Goal: Find specific page/section: Find specific page/section

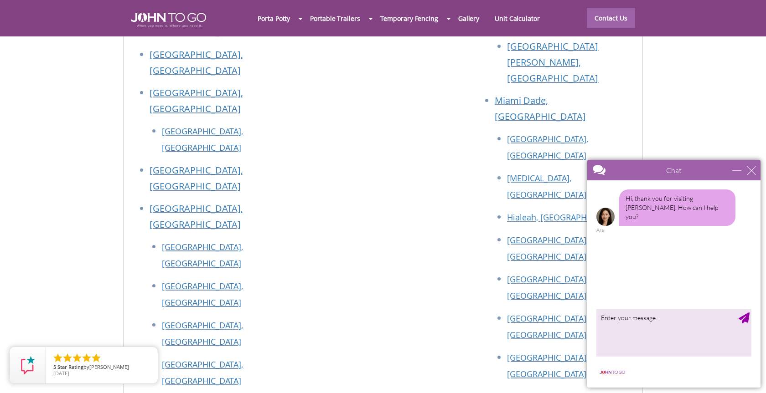
scroll to position [3933, 0]
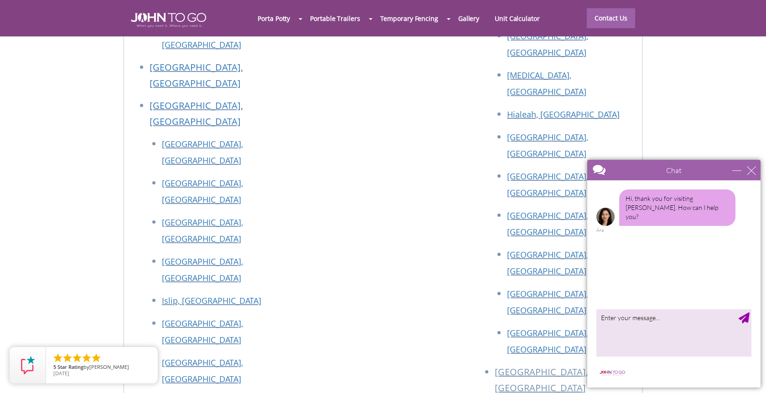
drag, startPoint x: 770, startPoint y: 28, endPoint x: 149, endPoint y: 204, distance: 645.0
click at [755, 168] on div "close" at bounding box center [751, 170] width 9 height 9
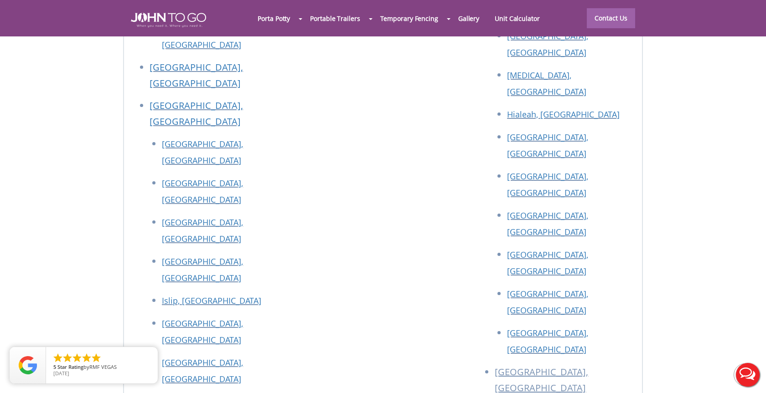
scroll to position [0, 0]
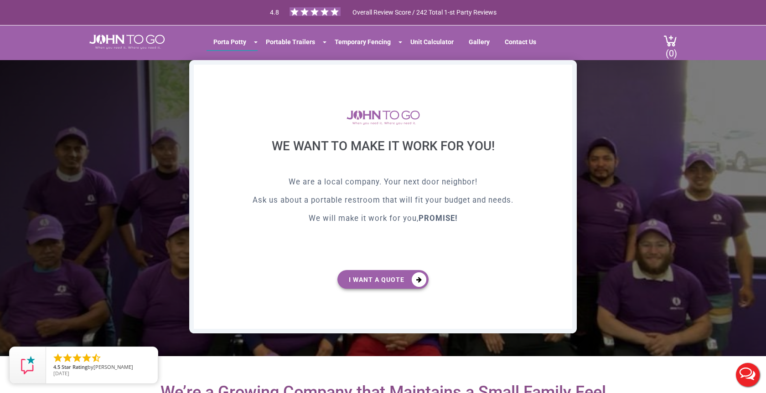
click at [566, 73] on div "X" at bounding box center [565, 73] width 14 height 16
